Goal: Obtain resource: Obtain resource

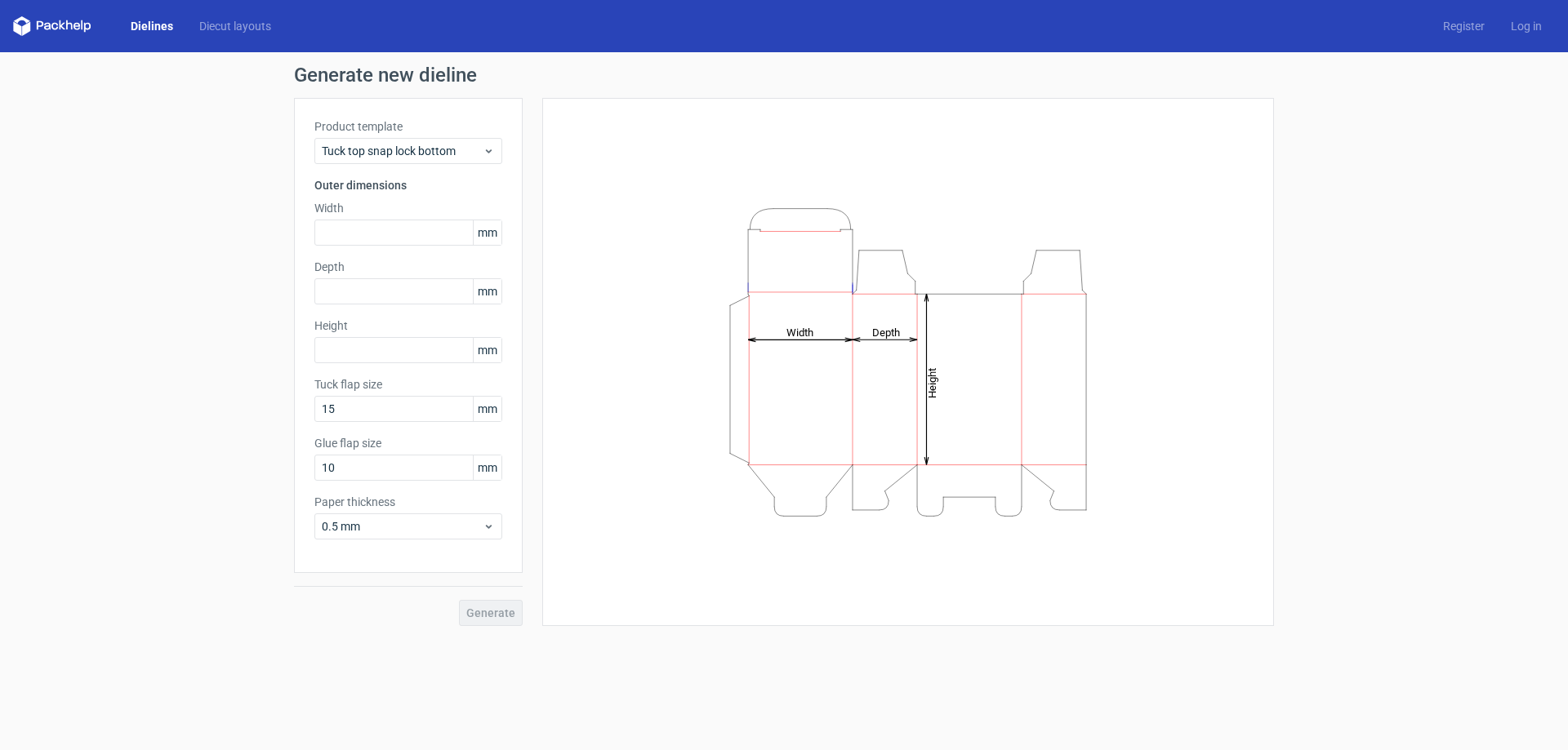
click at [149, 26] on link "Dielines" at bounding box center [152, 26] width 69 height 17
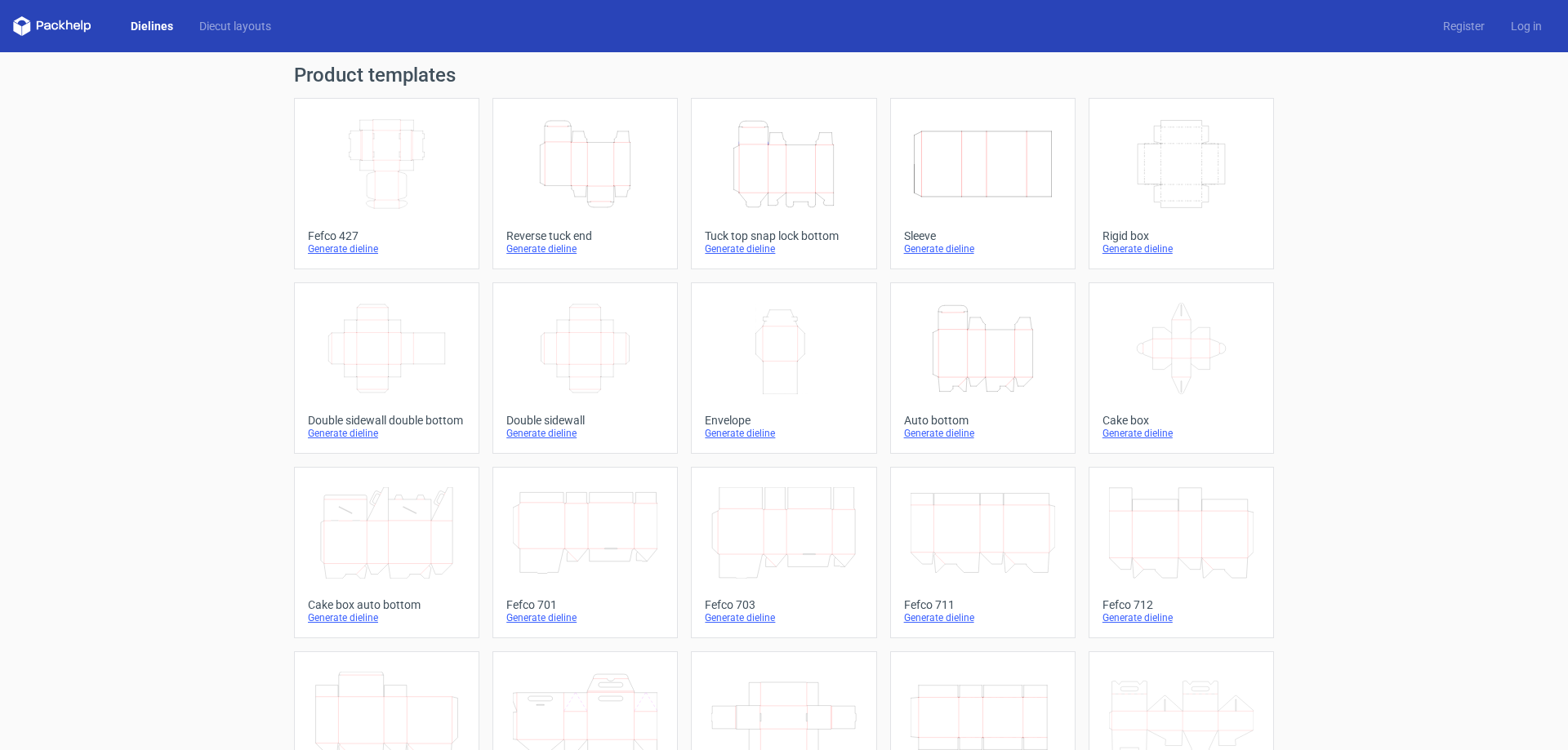
scroll to position [270, 0]
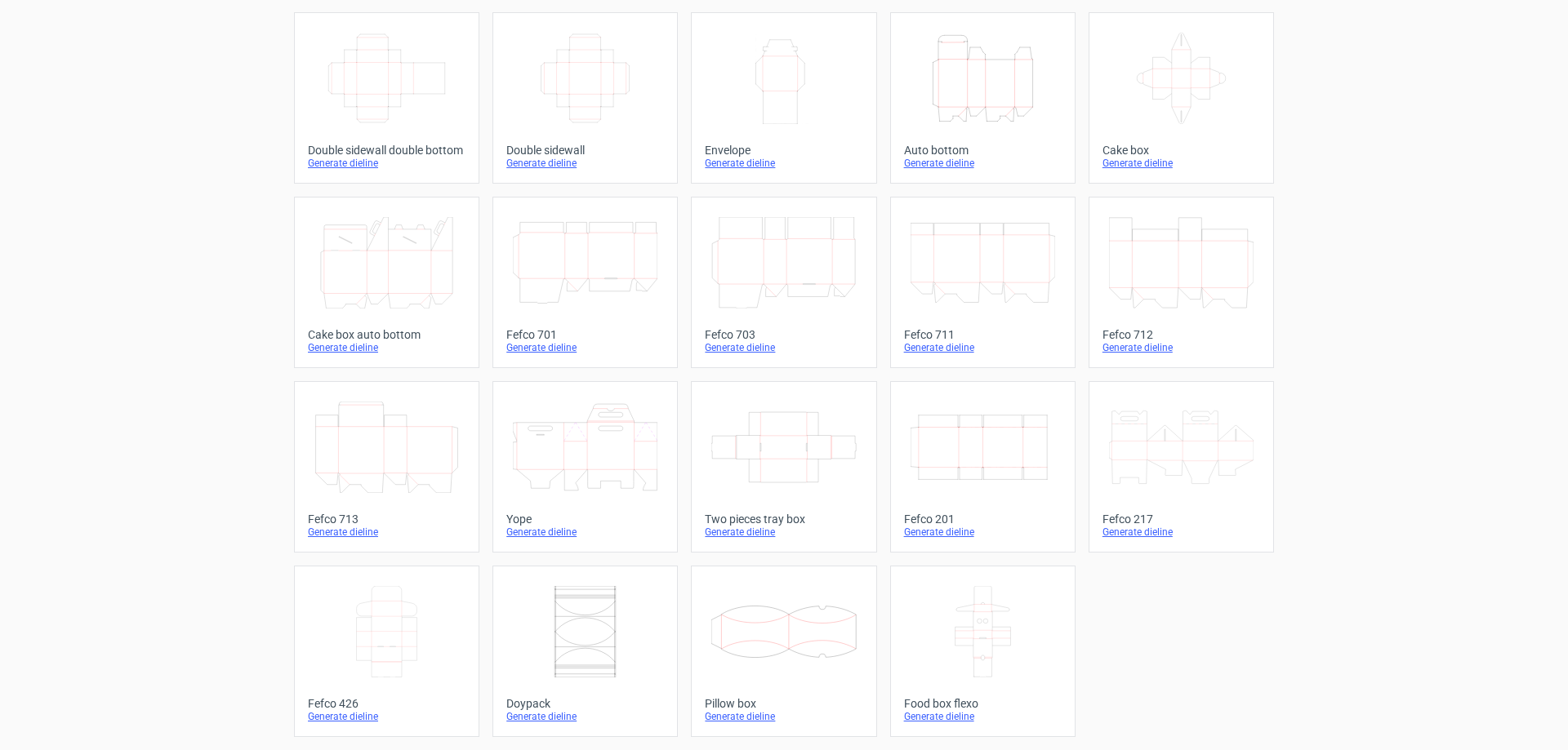
click at [998, 447] on icon "Width Depth Height" at bounding box center [982, 448] width 145 height 92
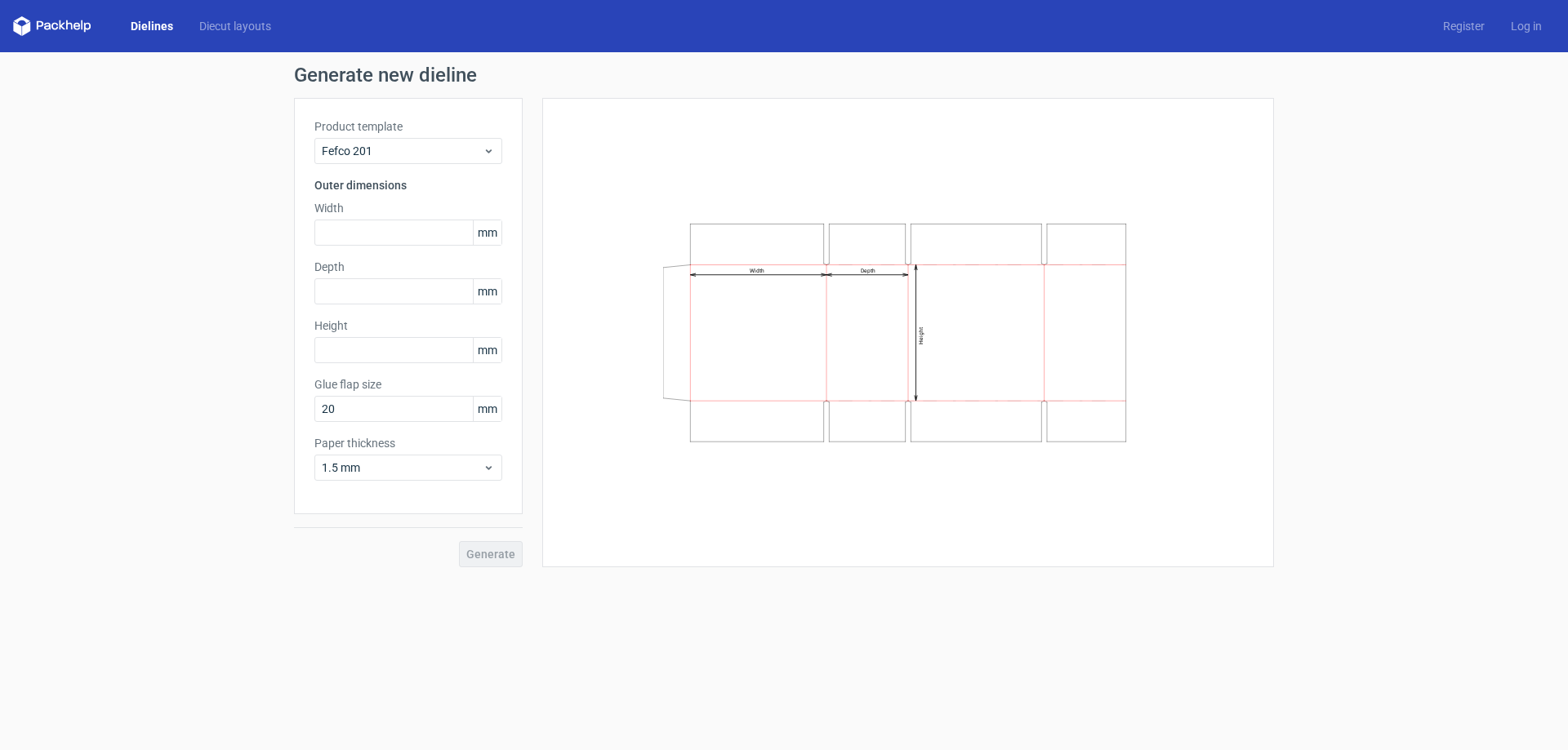
click at [486, 556] on div "Generate" at bounding box center [407, 540] width 228 height 53
click at [377, 232] on input "text" at bounding box center [407, 233] width 188 height 26
type input "175"
click at [380, 296] on input "text" at bounding box center [407, 292] width 188 height 26
type input "368"
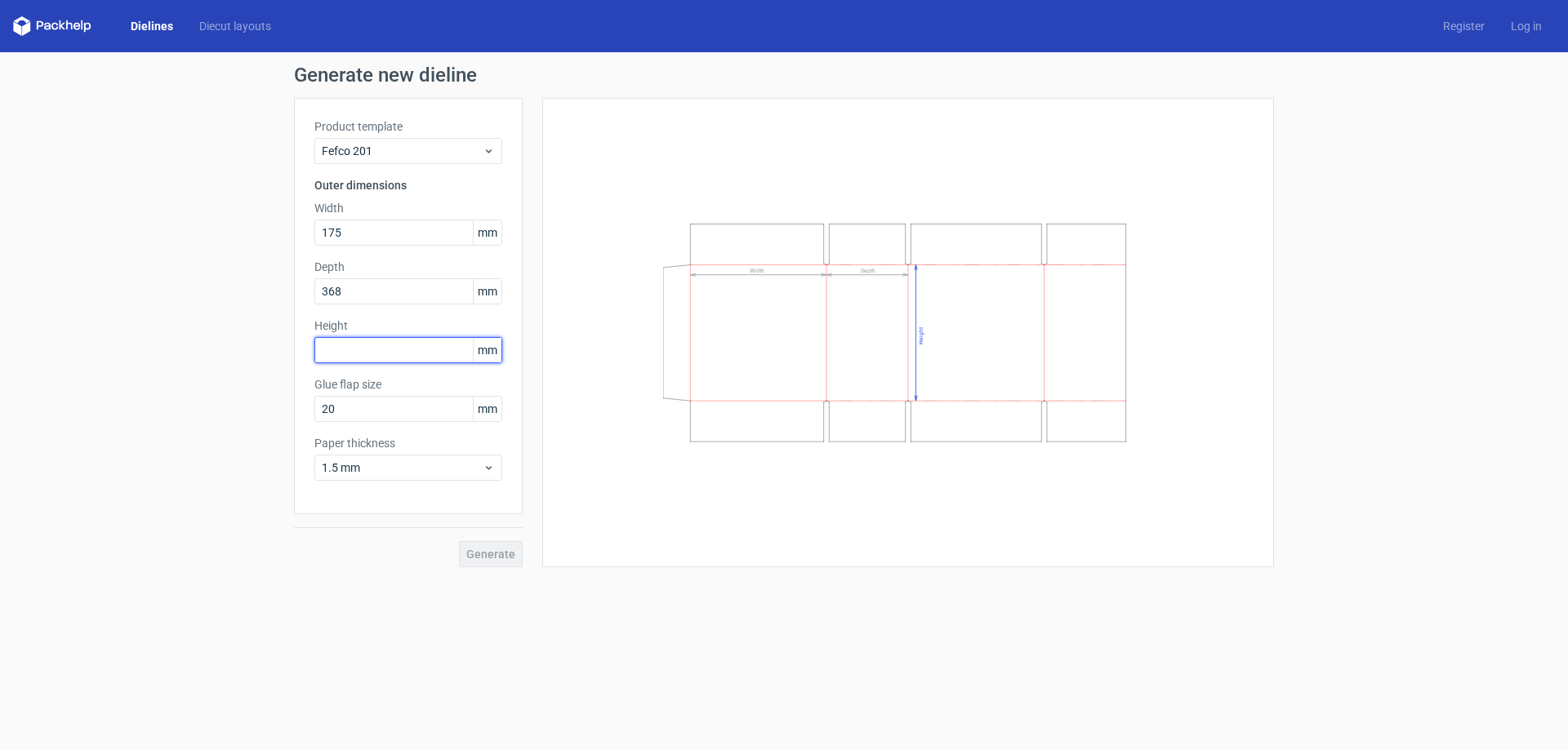
click at [389, 353] on input "text" at bounding box center [407, 350] width 188 height 26
type input "60"
click at [477, 551] on span "Generate" at bounding box center [491, 553] width 49 height 11
click at [351, 348] on input "text" at bounding box center [407, 350] width 188 height 26
type input "3683"
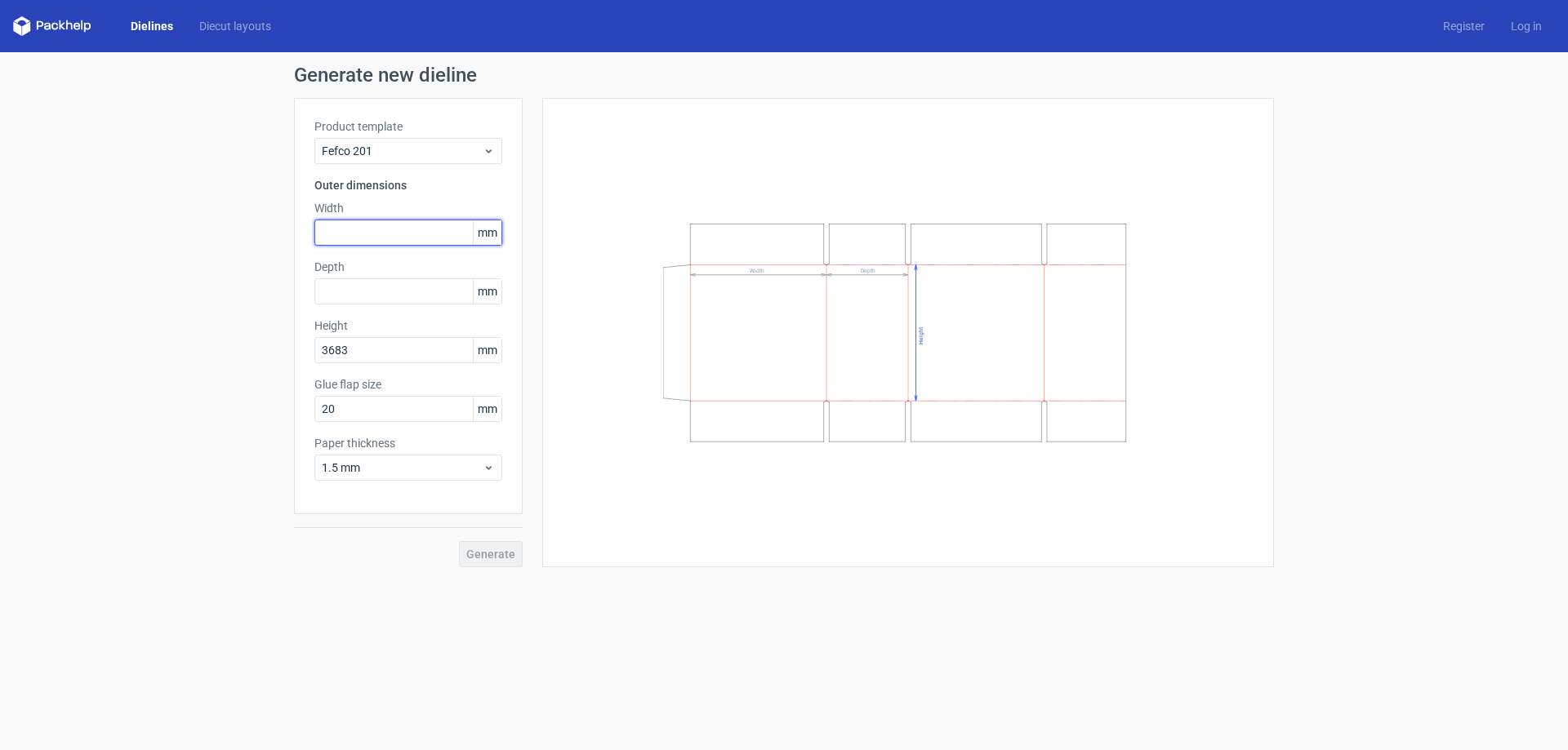
click at [388, 233] on input "text" at bounding box center [407, 233] width 188 height 26
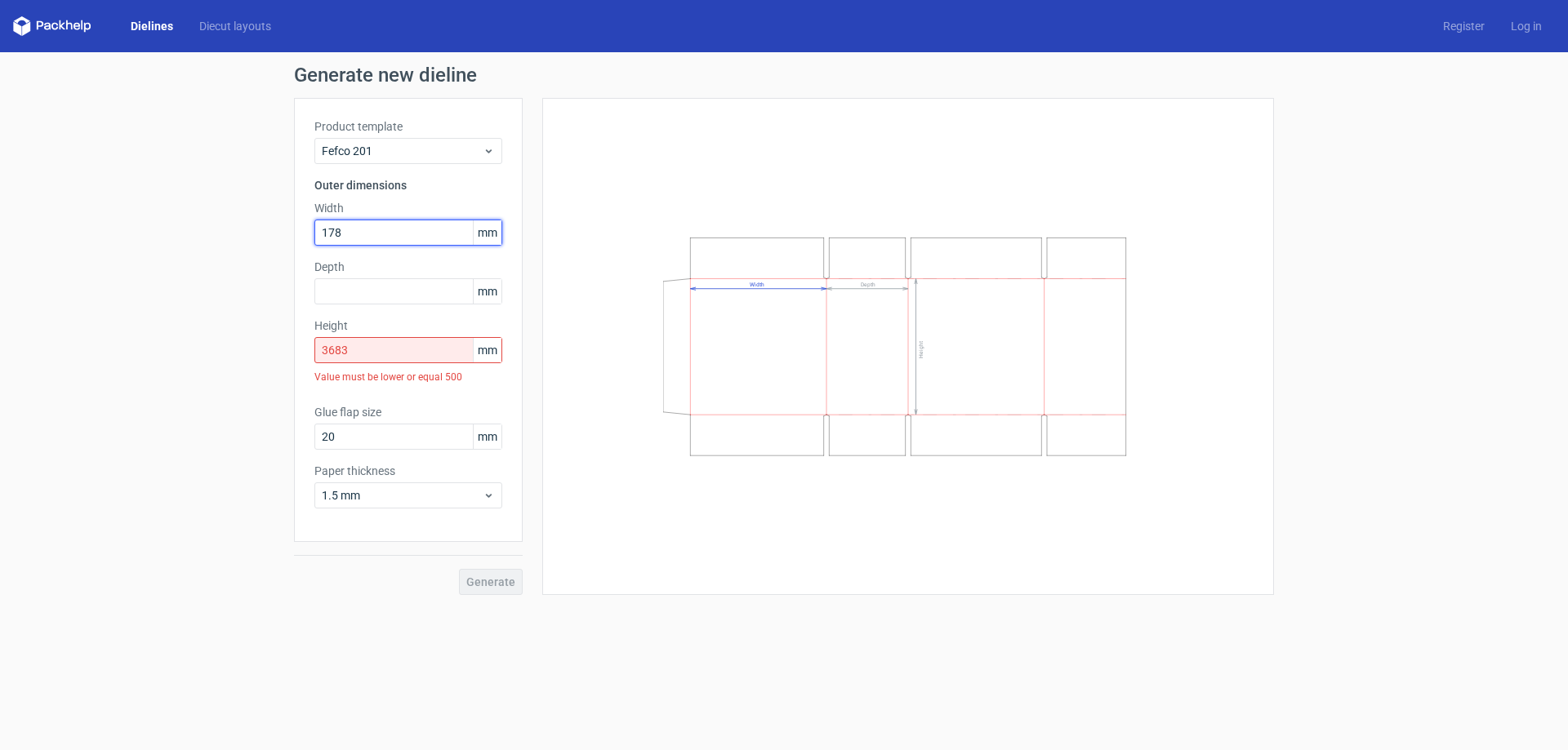
type input "178"
click at [361, 348] on input "3683" at bounding box center [407, 350] width 188 height 26
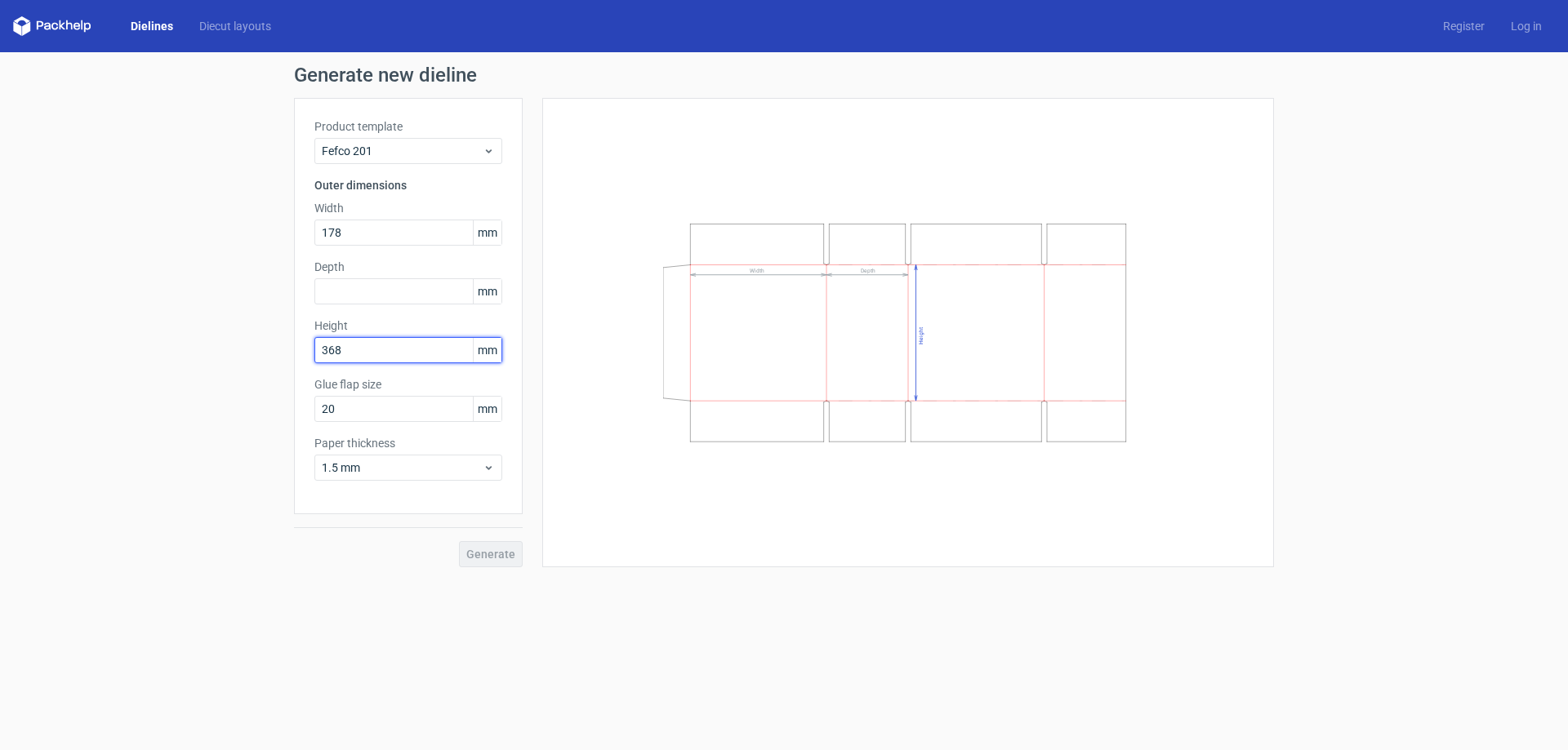
type input "368"
click at [228, 381] on div "Generate new dieline Product template Fefco 201 Outer dimensions Width 178 mm D…" at bounding box center [784, 316] width 1568 height 528
click at [418, 292] on input "text" at bounding box center [407, 292] width 188 height 26
type input "60"
click at [195, 372] on div "Generate new dieline Product template Fefco 201 Outer dimensions Width 178 mm D…" at bounding box center [784, 316] width 1568 height 528
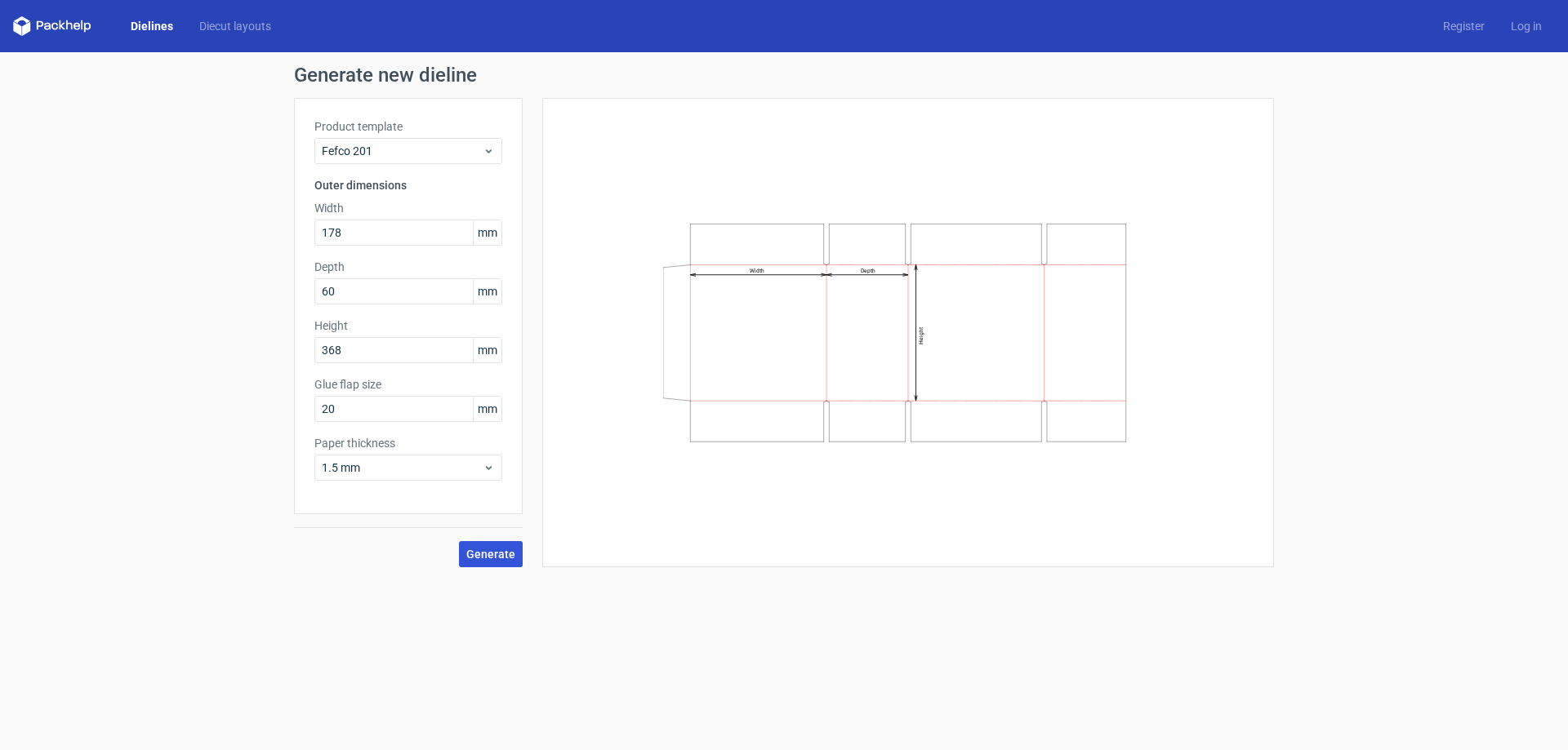
click at [477, 556] on span "Generate" at bounding box center [491, 553] width 49 height 11
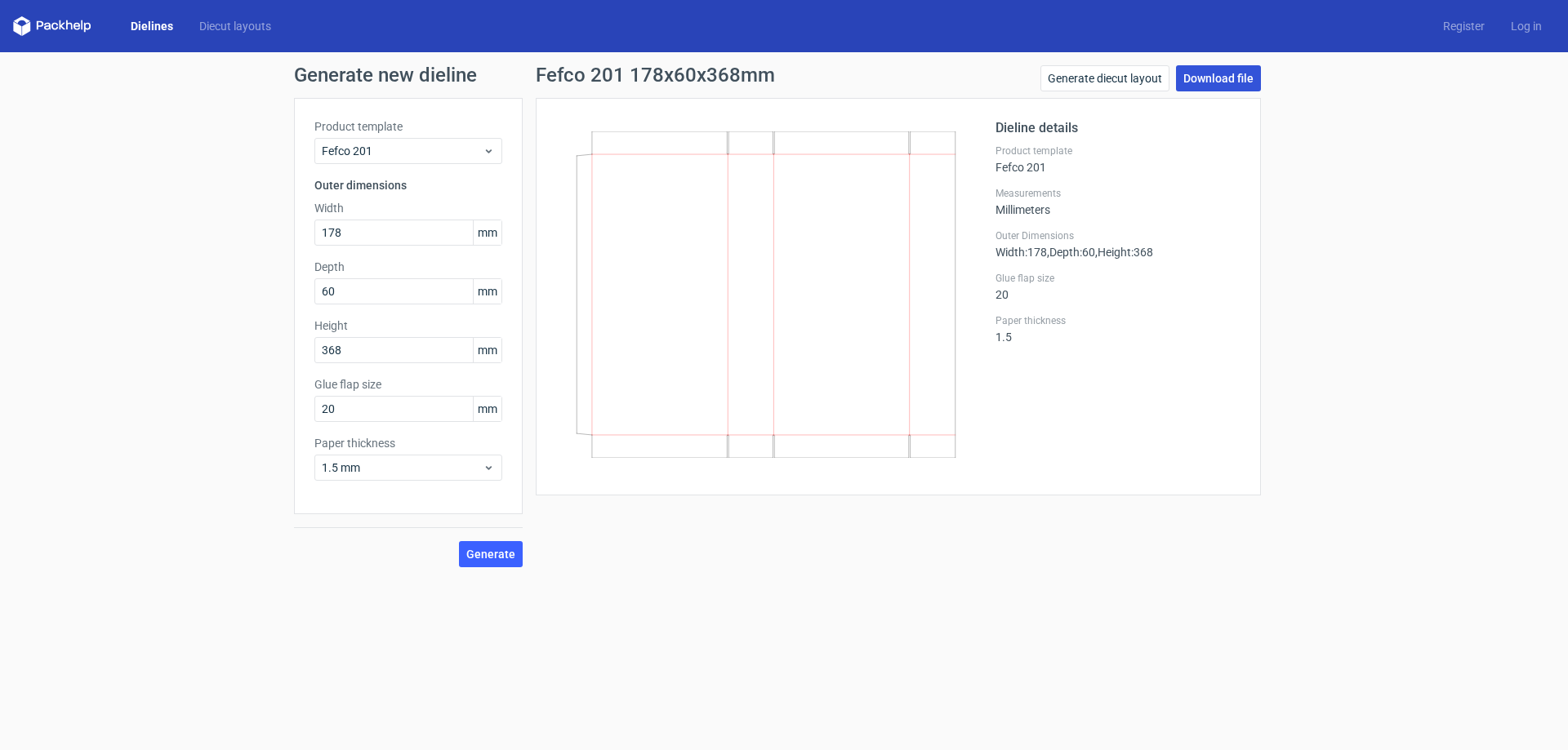
click at [1205, 74] on link "Download file" at bounding box center [1218, 78] width 85 height 26
click at [138, 26] on link "Dielines" at bounding box center [152, 26] width 69 height 17
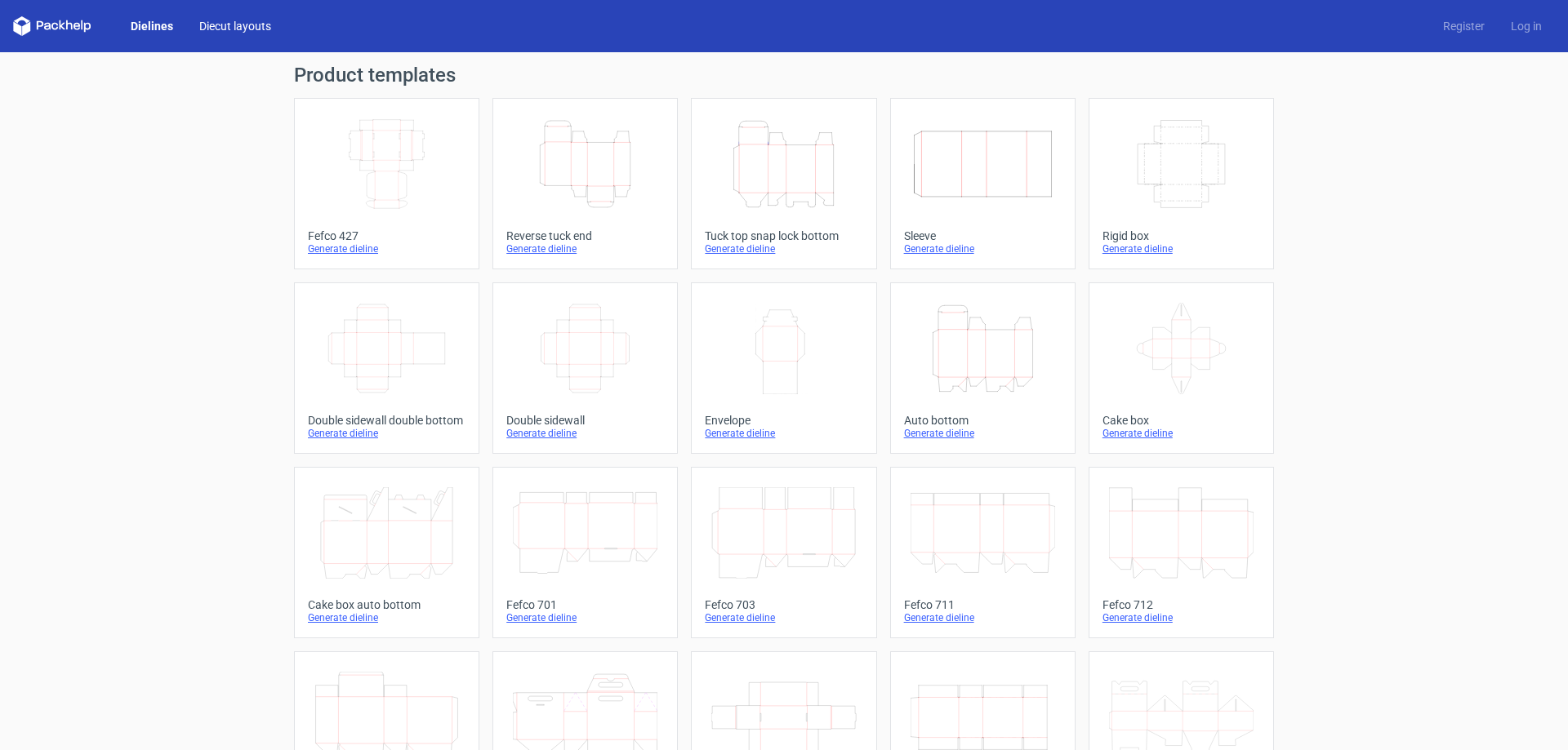
click at [236, 19] on link "Diecut layouts" at bounding box center [235, 26] width 98 height 17
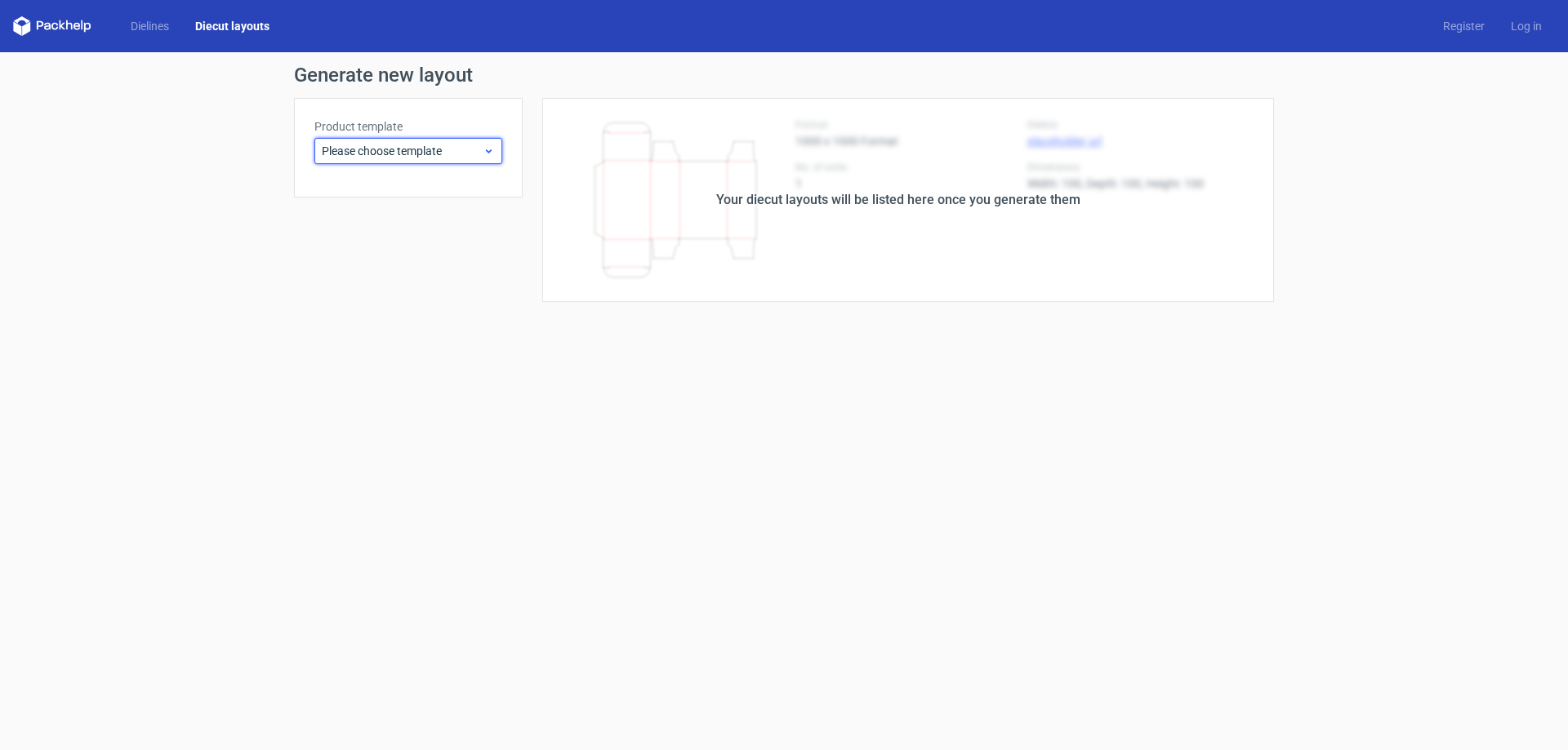
click at [395, 148] on span "Please choose template" at bounding box center [402, 151] width 161 height 17
click at [485, 149] on icon at bounding box center [489, 151] width 12 height 13
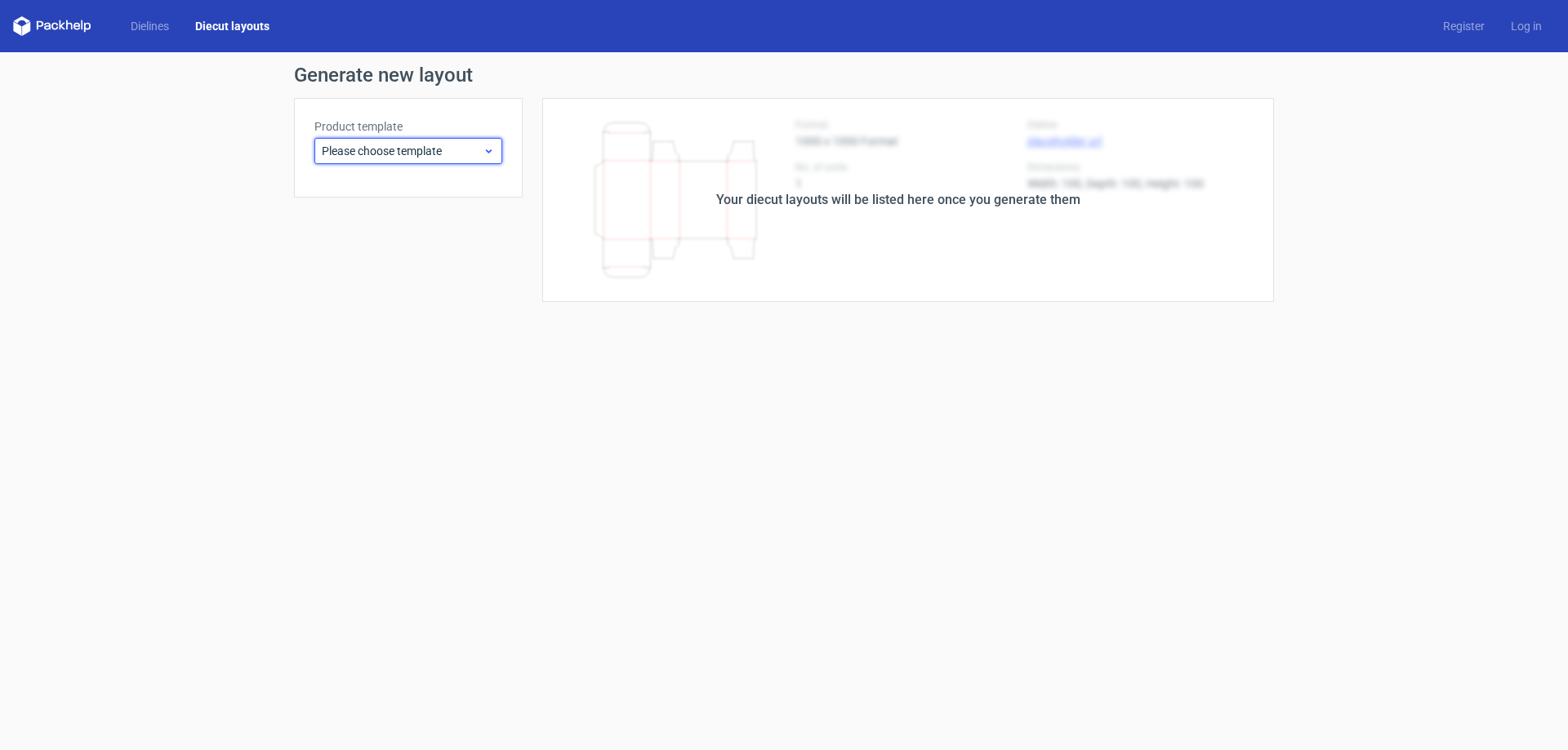
click at [485, 149] on icon at bounding box center [489, 151] width 12 height 13
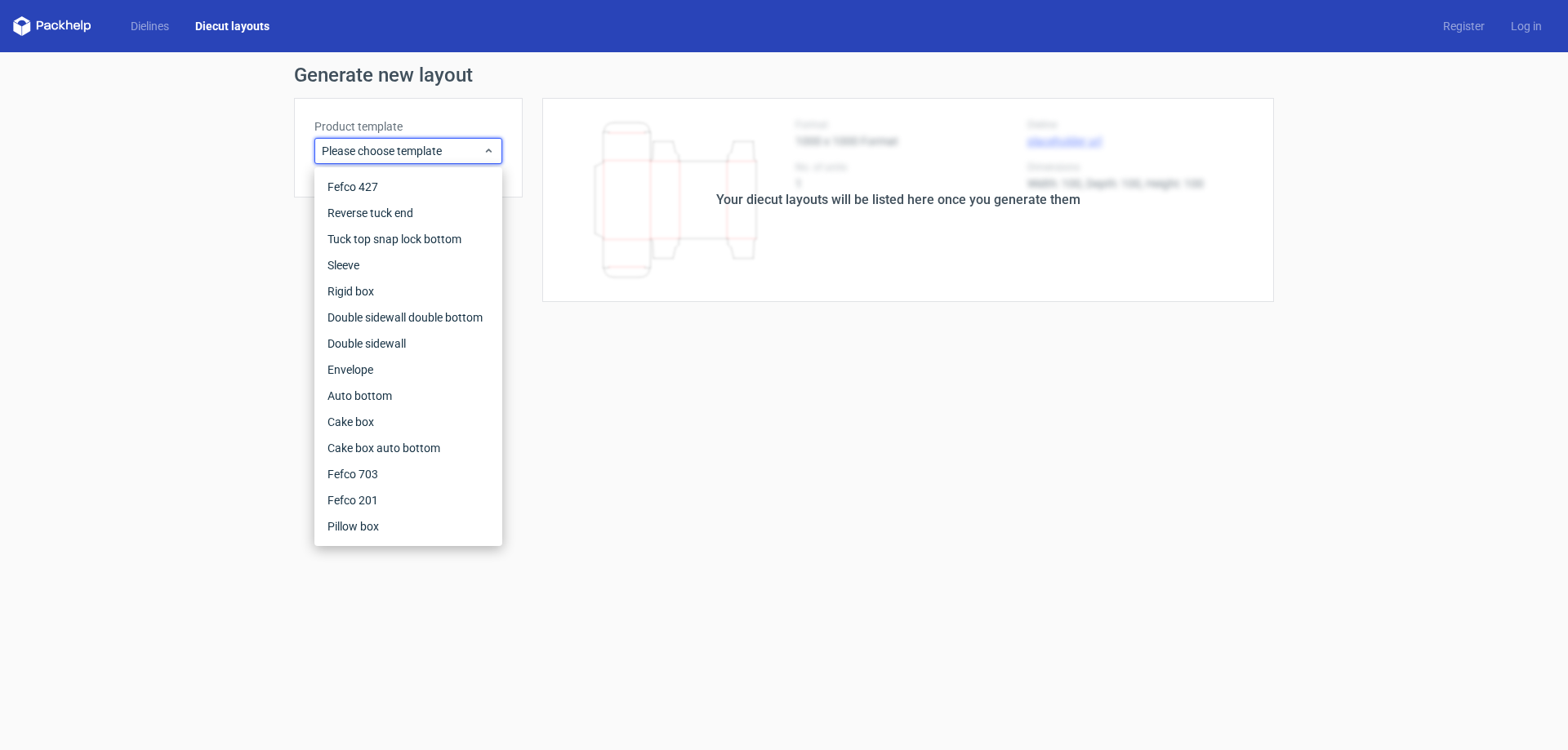
click at [127, 323] on form "Generate new layout Product template Please choose template Your diecut layouts…" at bounding box center [784, 401] width 1568 height 698
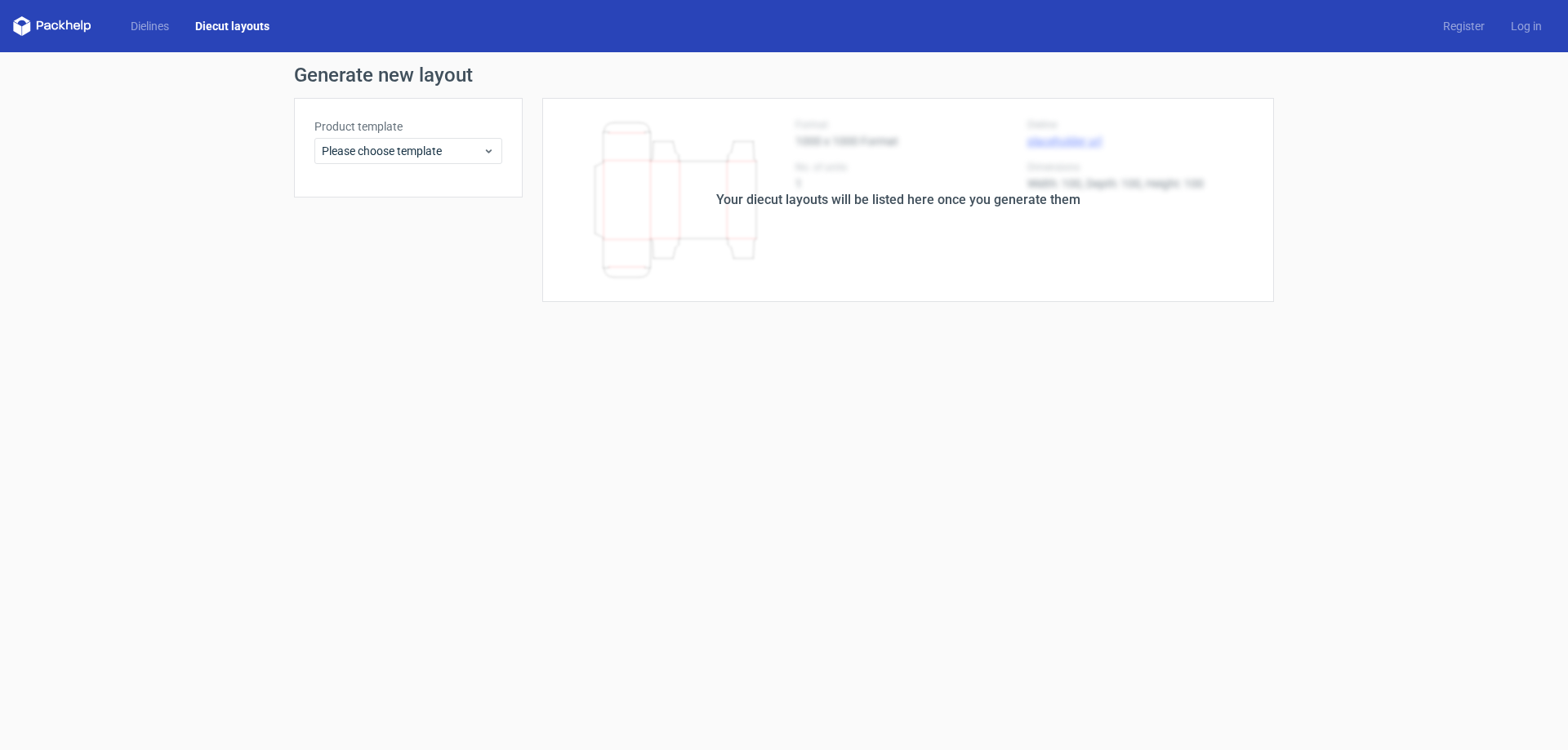
click at [950, 213] on div "Your diecut layouts will be listed here once you generate them" at bounding box center [899, 199] width 751 height 204
click at [947, 201] on div "Your diecut layouts will be listed here once you generate them" at bounding box center [898, 200] width 364 height 19
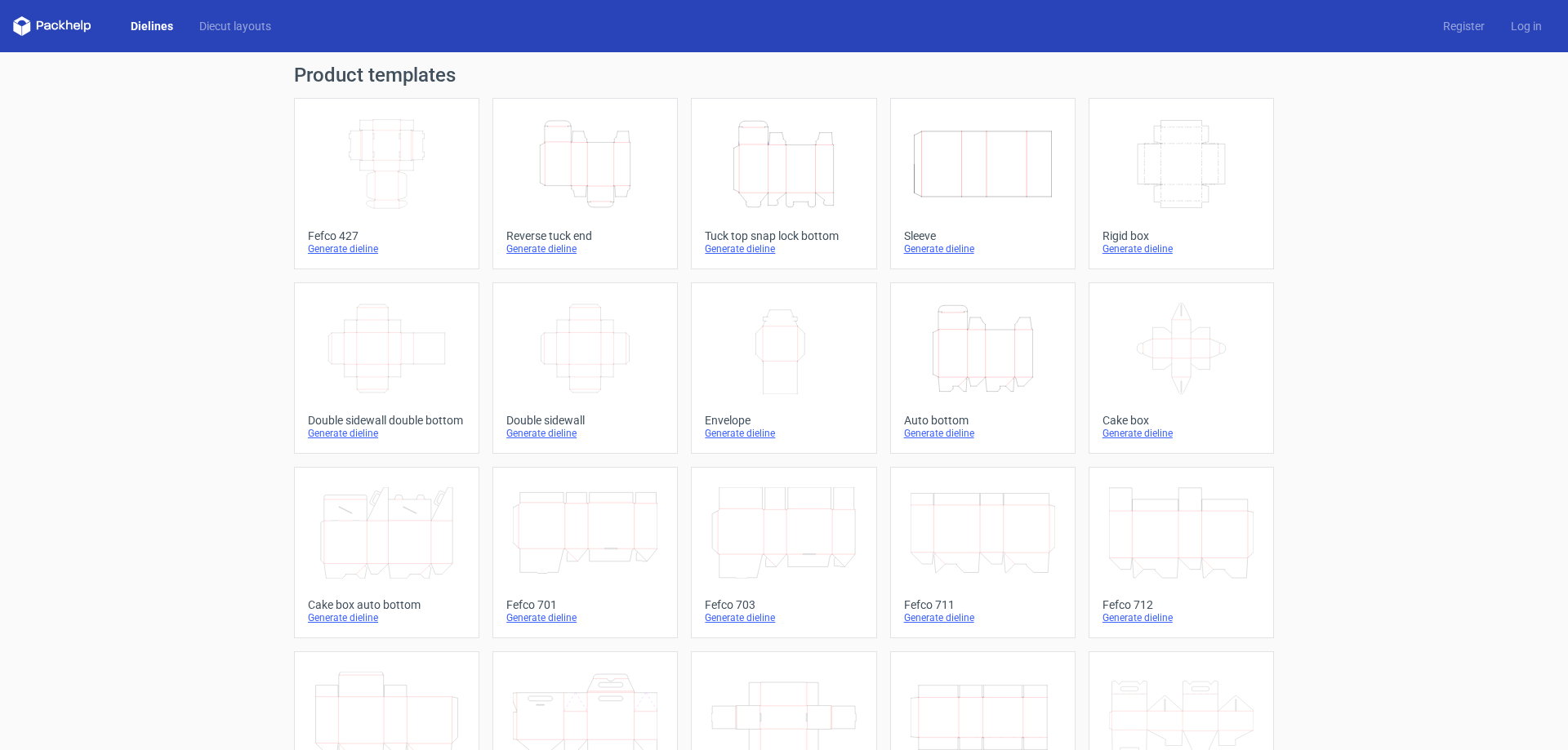
click at [398, 175] on icon "Width Depth Height" at bounding box center [386, 164] width 145 height 92
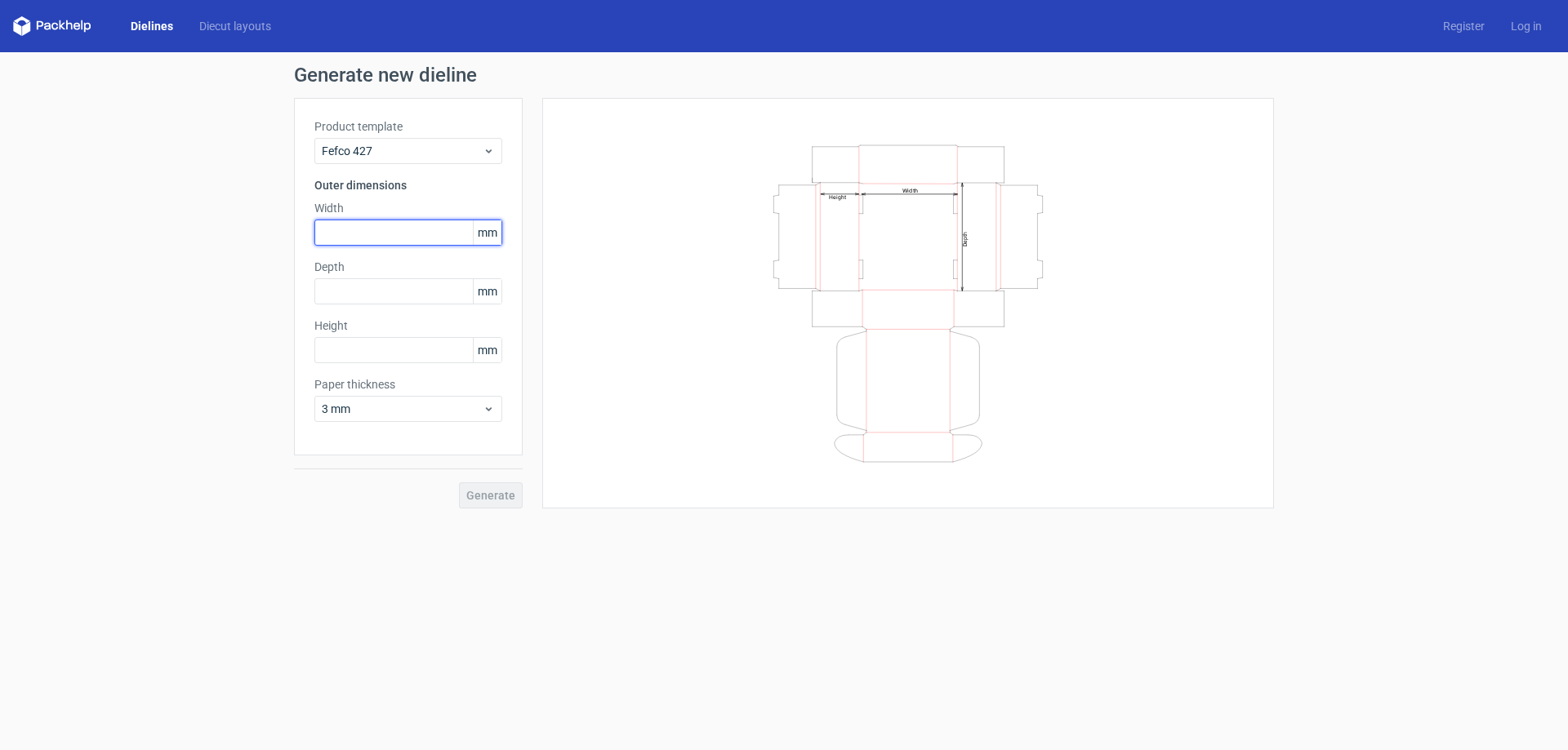
click at [377, 234] on input "text" at bounding box center [407, 233] width 188 height 26
type input "368"
click at [373, 282] on input "text" at bounding box center [407, 292] width 188 height 26
type input "175"
click at [380, 354] on input "text" at bounding box center [407, 350] width 188 height 26
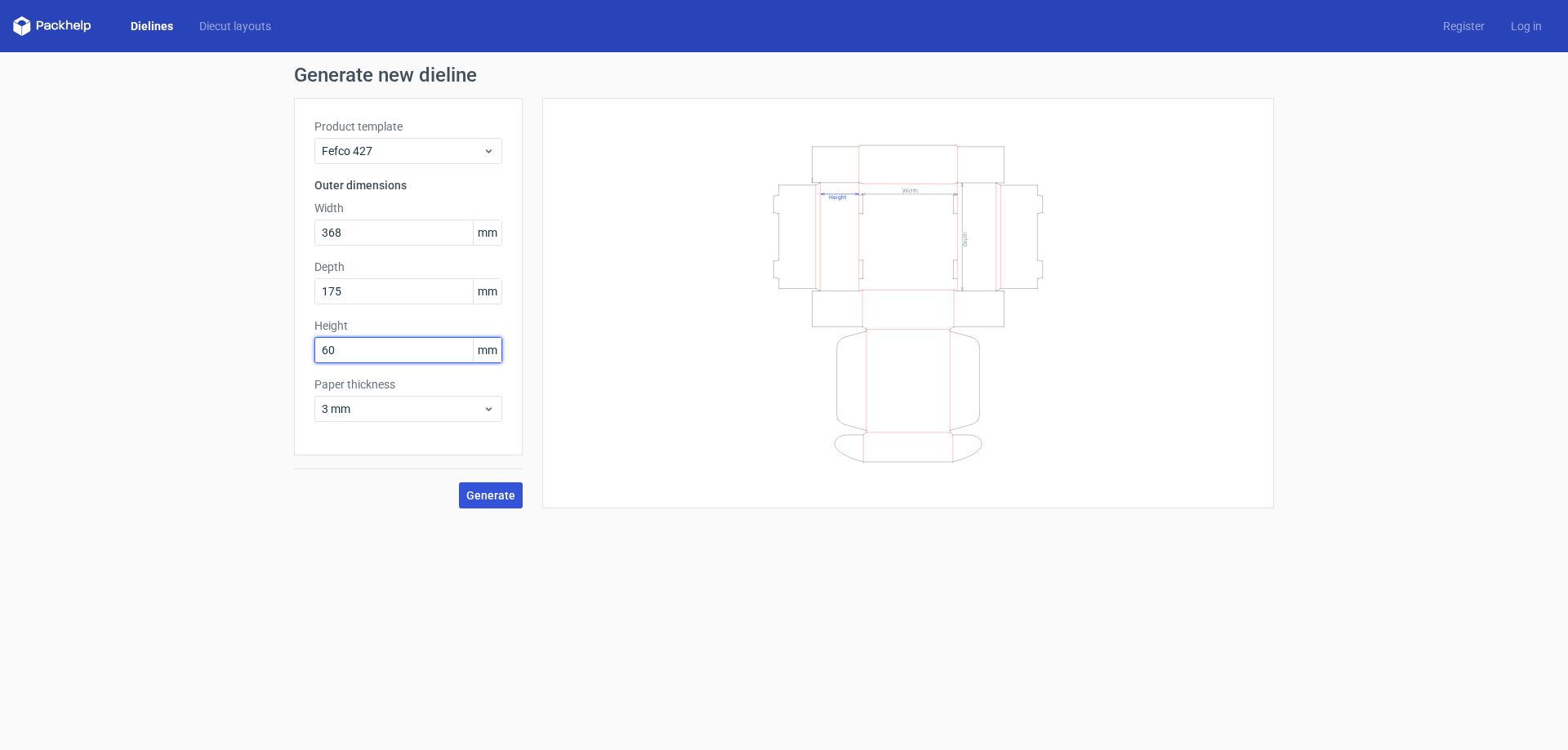
type input "60"
click at [468, 498] on button "Generate" at bounding box center [490, 495] width 63 height 26
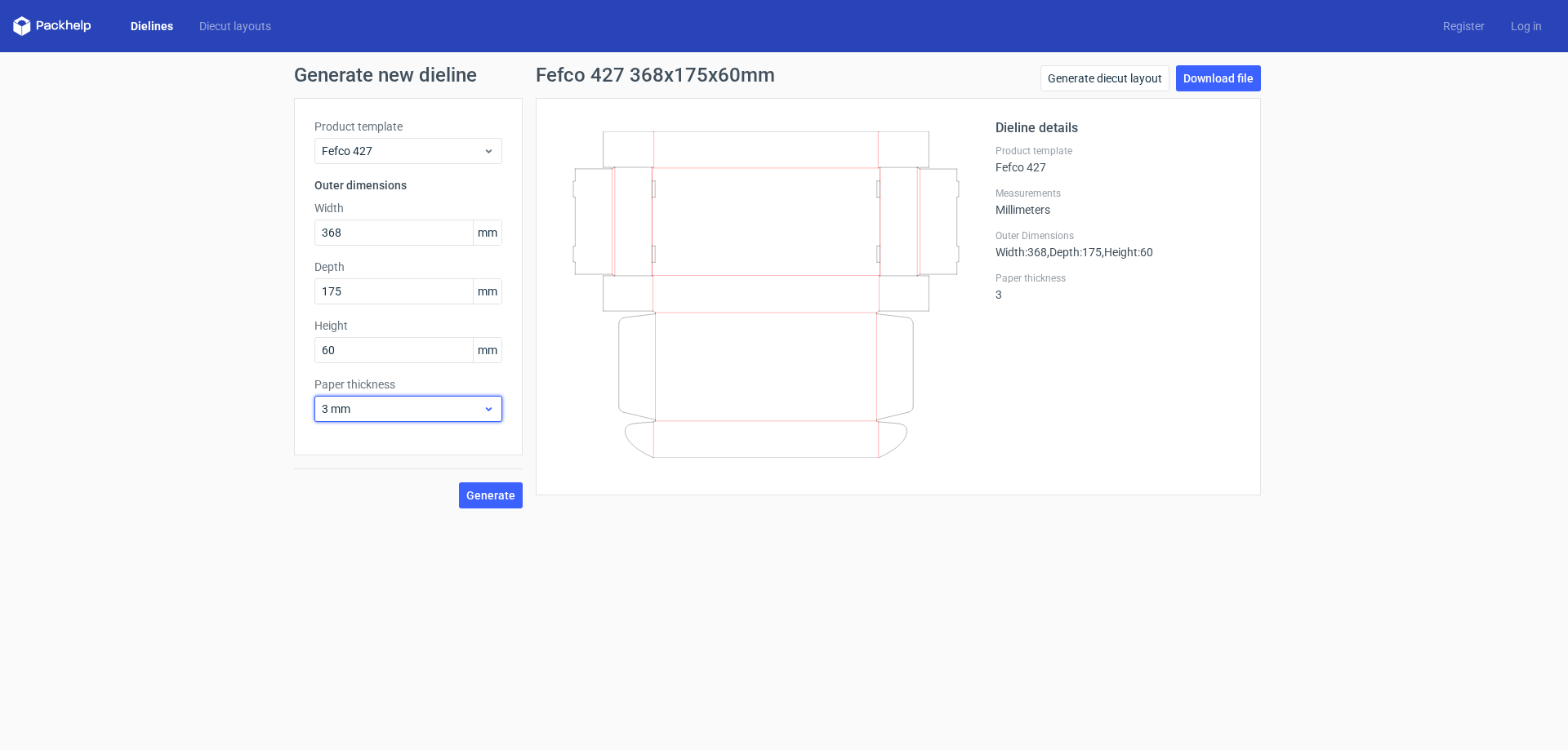
click at [489, 404] on icon at bounding box center [489, 408] width 12 height 13
click at [368, 412] on span "3 mm" at bounding box center [402, 409] width 161 height 17
click at [488, 411] on icon at bounding box center [489, 408] width 12 height 13
click at [355, 526] on div "1.5 mm" at bounding box center [408, 524] width 175 height 26
click at [489, 493] on span "Generate" at bounding box center [491, 494] width 49 height 11
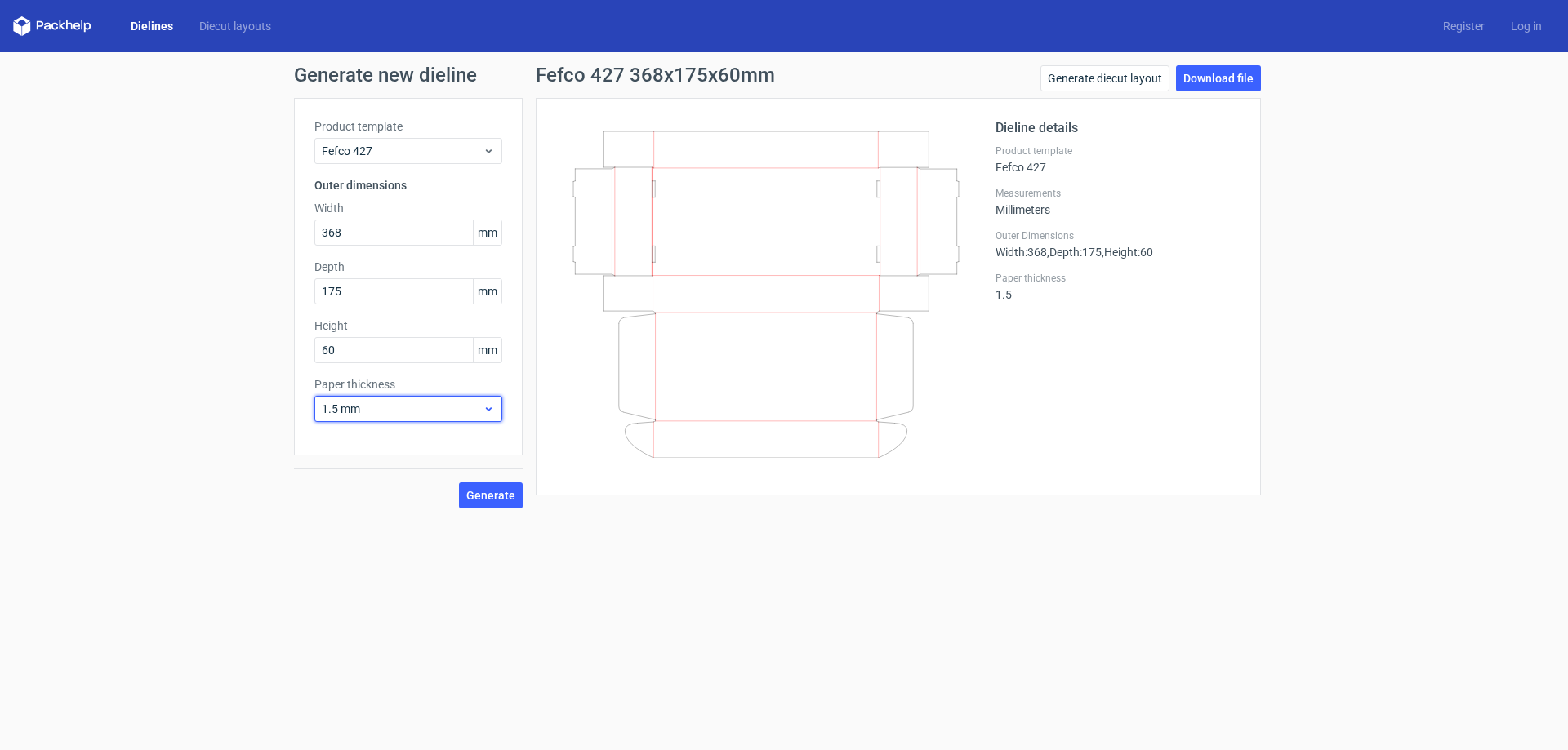
click at [486, 404] on icon at bounding box center [489, 408] width 12 height 13
click at [596, 533] on form "Generate new dieline Product template Fefco 427 Outer dimensions Width 368 mm D…" at bounding box center [784, 401] width 1568 height 698
click at [1221, 79] on link "Download file" at bounding box center [1218, 78] width 85 height 26
